Goal: Book appointment/travel/reservation

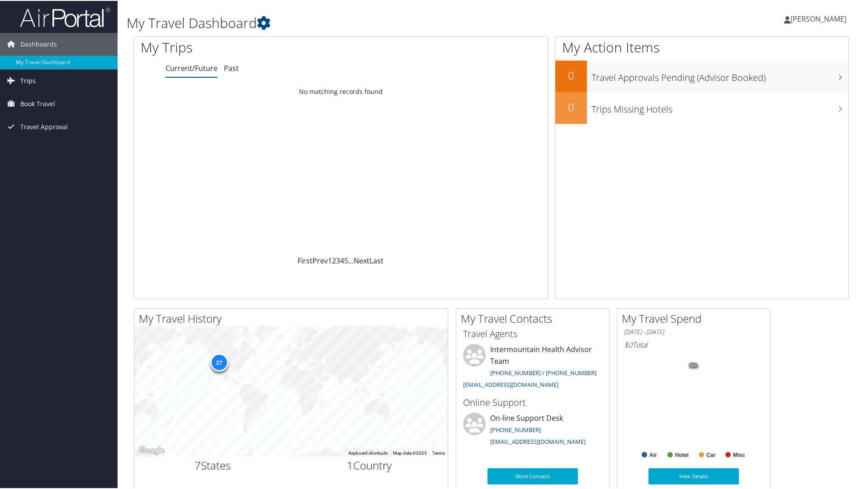
click at [32, 78] on span "Trips" at bounding box center [27, 80] width 15 height 23
click at [33, 81] on span "Trips" at bounding box center [27, 80] width 15 height 23
click at [37, 46] on span "Dashboards" at bounding box center [38, 43] width 37 height 23
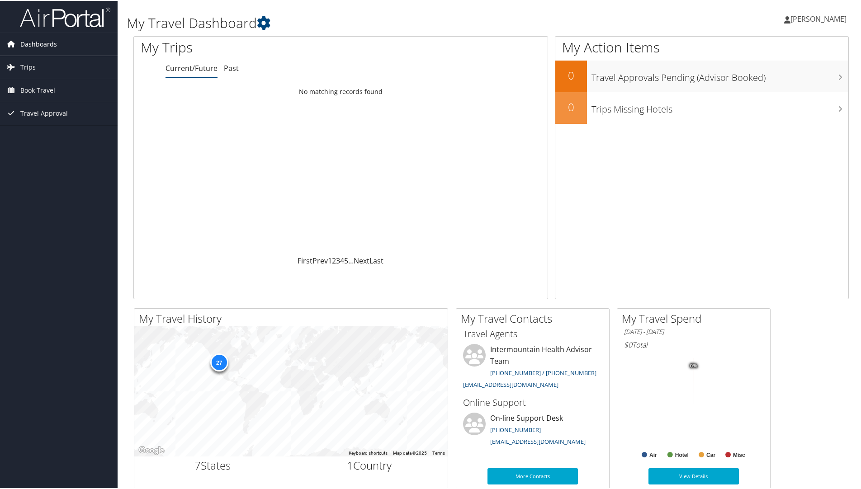
click at [37, 46] on span "Dashboards" at bounding box center [38, 43] width 37 height 23
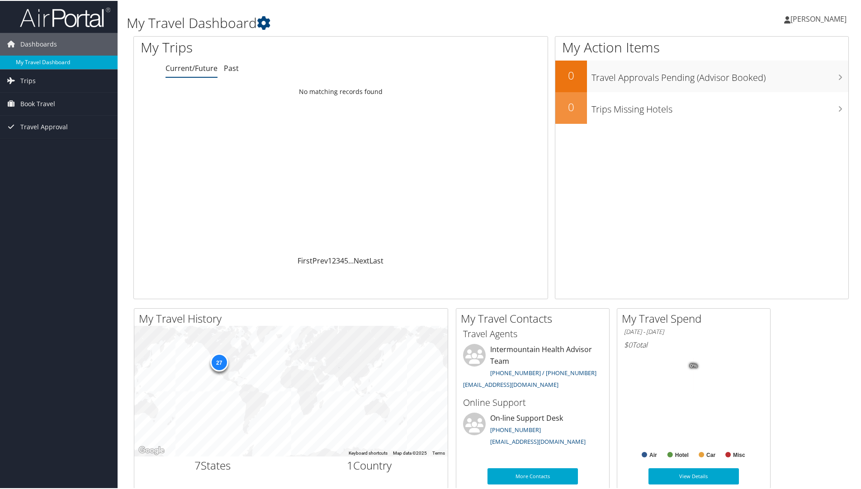
click at [31, 59] on link "My Travel Dashboard" at bounding box center [59, 62] width 118 height 14
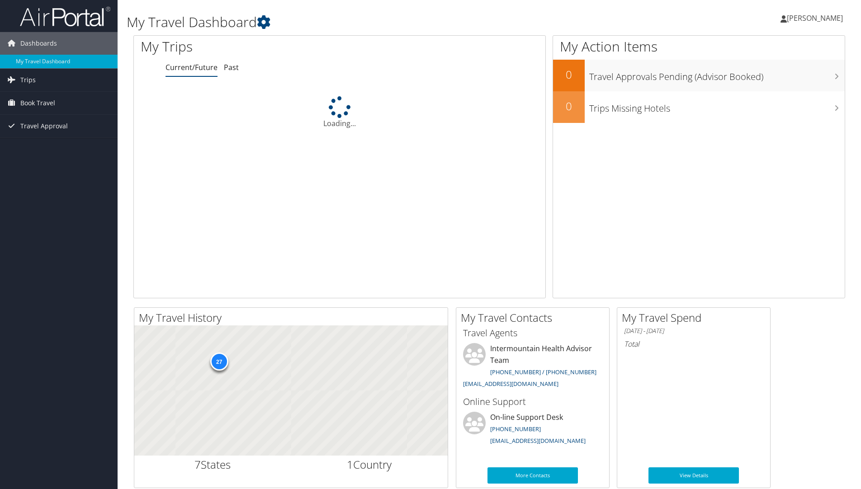
click at [21, 77] on span "Trips" at bounding box center [27, 80] width 15 height 23
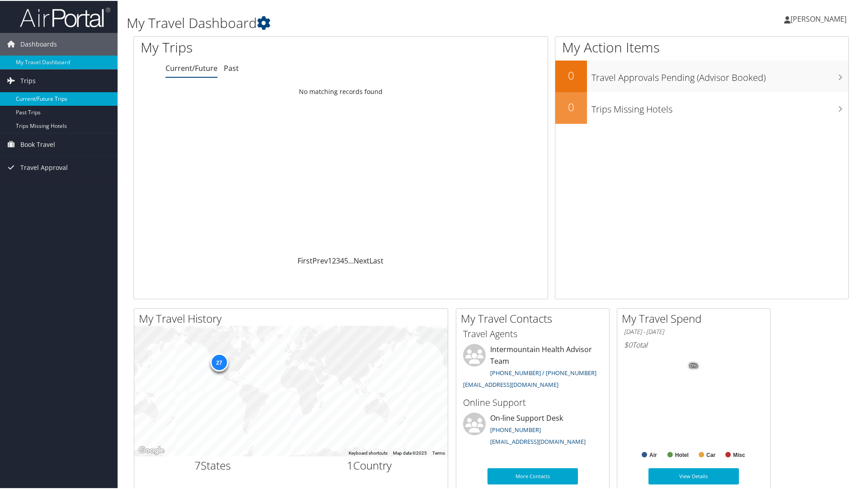
click at [35, 101] on link "Current/Future Trips" at bounding box center [59, 98] width 118 height 14
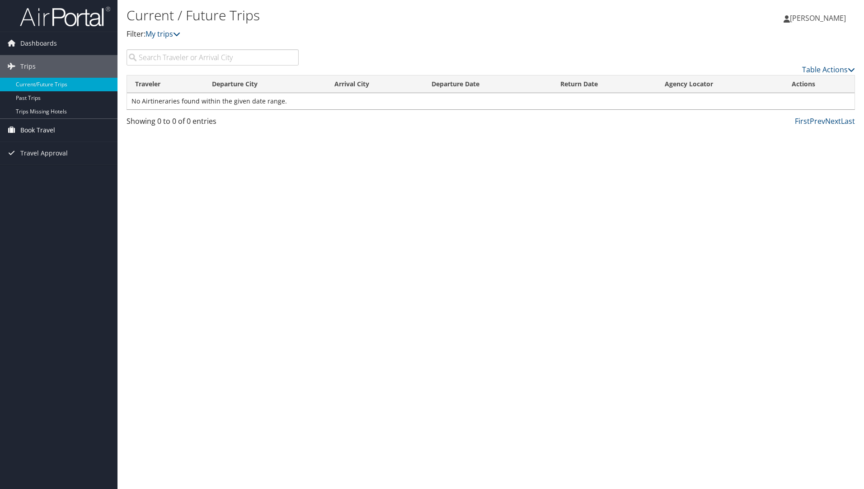
click at [32, 125] on span "Book Travel" at bounding box center [37, 130] width 35 height 23
click at [38, 174] on link "Book/Manage Online Trips" at bounding box center [59, 176] width 118 height 14
